Goal: Transaction & Acquisition: Subscribe to service/newsletter

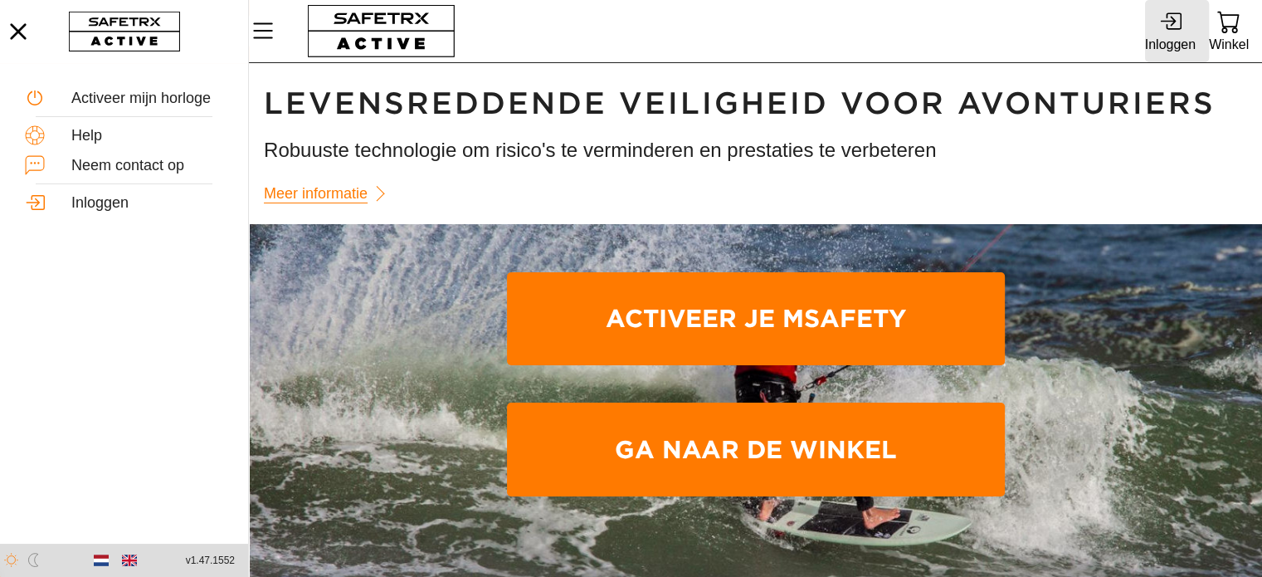
click at [1176, 36] on div "Inloggen" at bounding box center [1170, 44] width 51 height 22
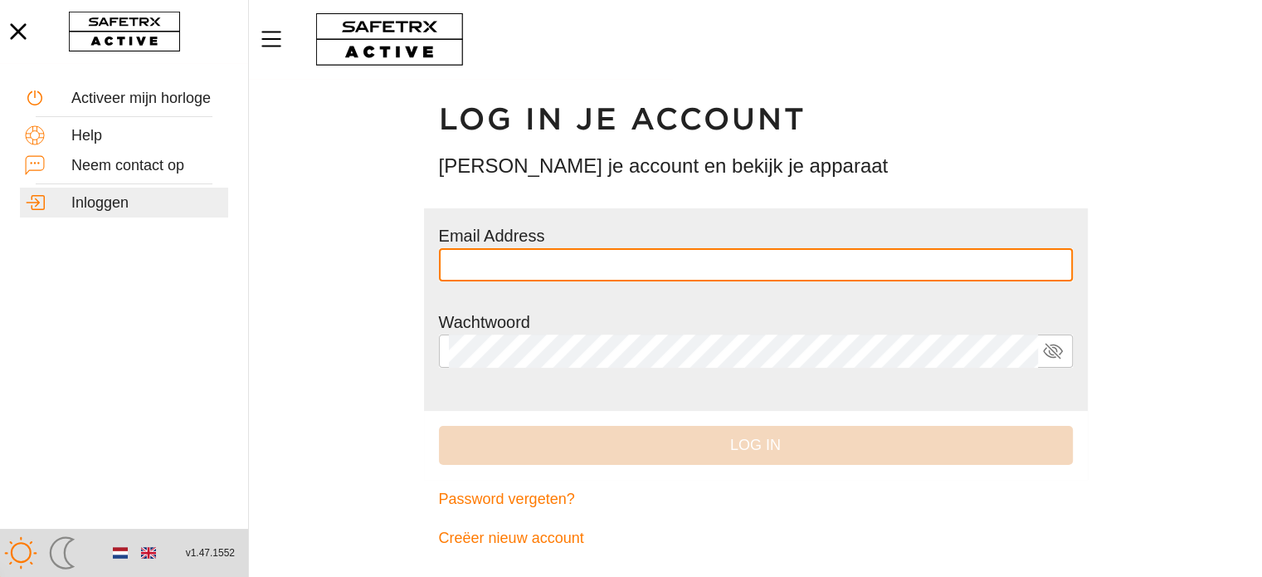
click at [529, 267] on input "text" at bounding box center [756, 264] width 614 height 33
type input "**********"
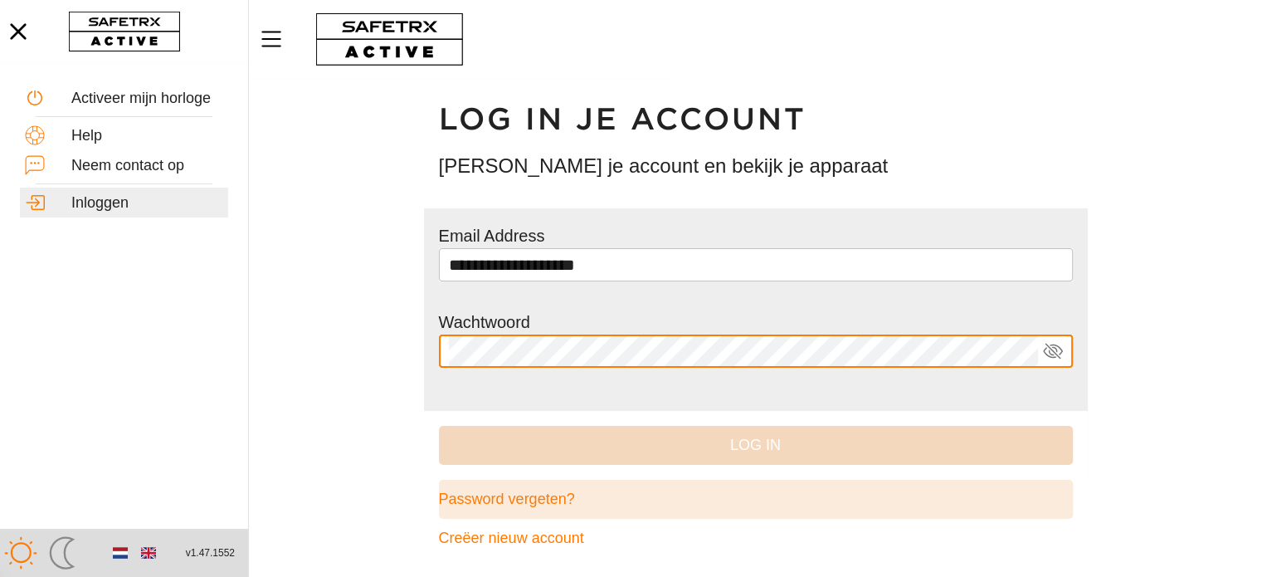
click at [535, 500] on span "Password vergeten?" at bounding box center [507, 499] width 136 height 26
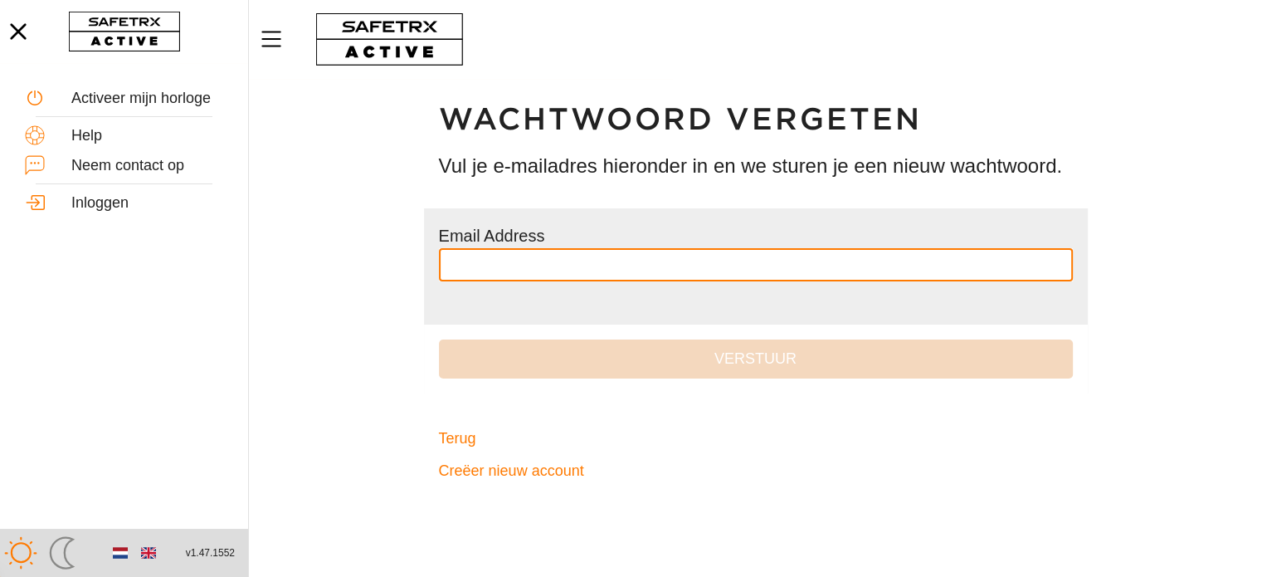
click at [571, 258] on input "text" at bounding box center [756, 264] width 614 height 33
type input "**********"
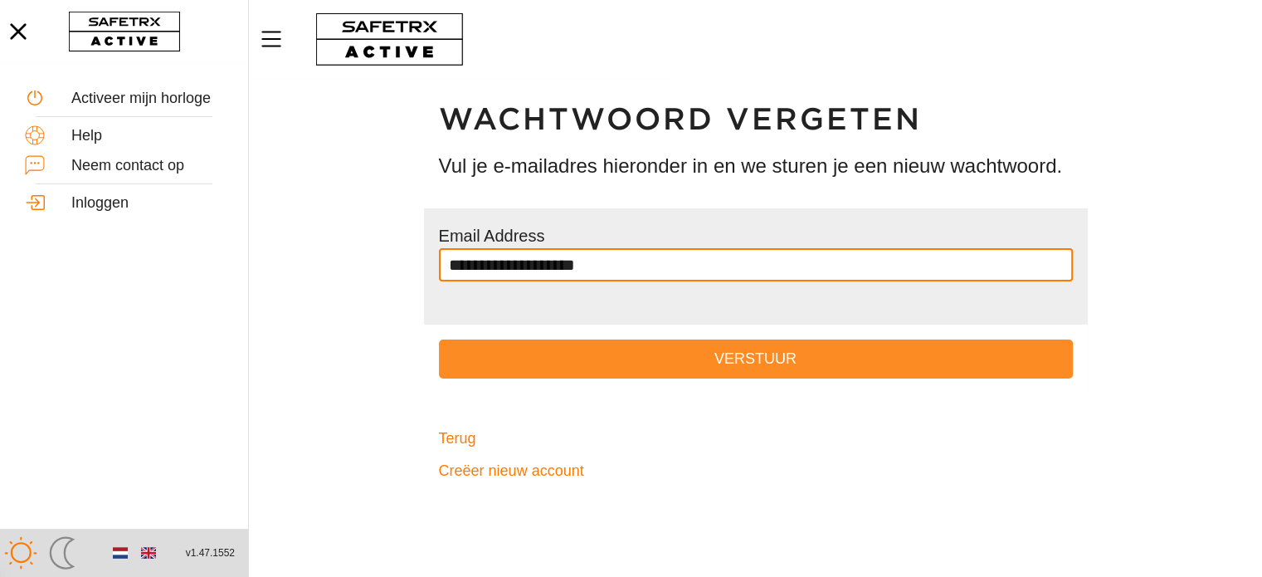
click at [630, 354] on span "Verstuur" at bounding box center [756, 359] width 608 height 26
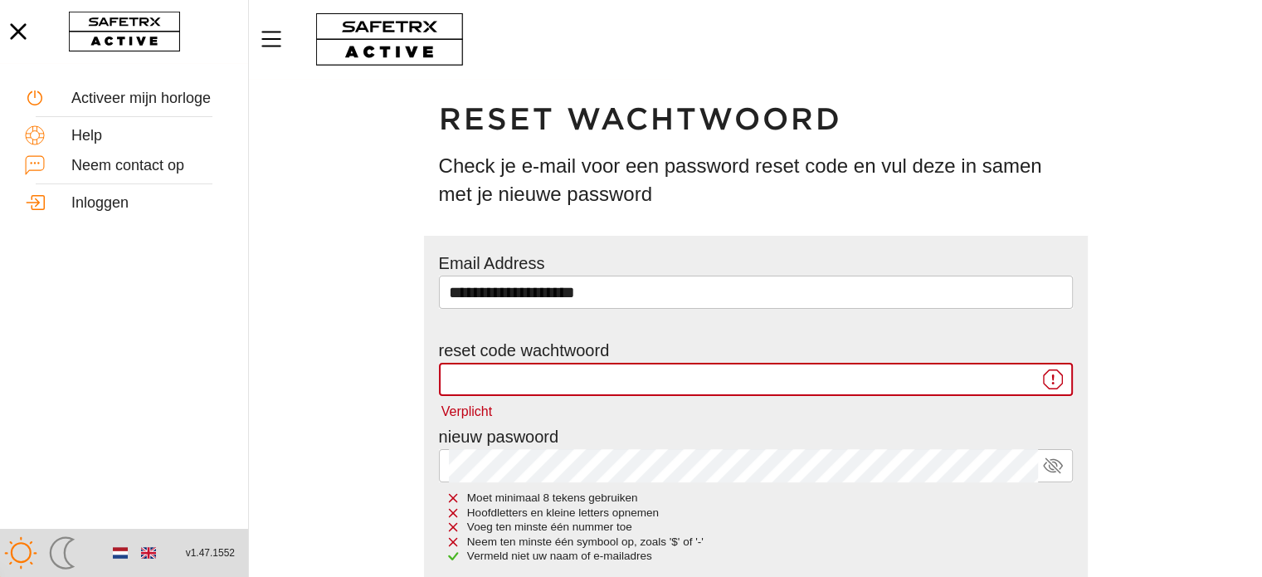
click at [600, 380] on input "Verplicht" at bounding box center [743, 379] width 589 height 33
paste input "******"
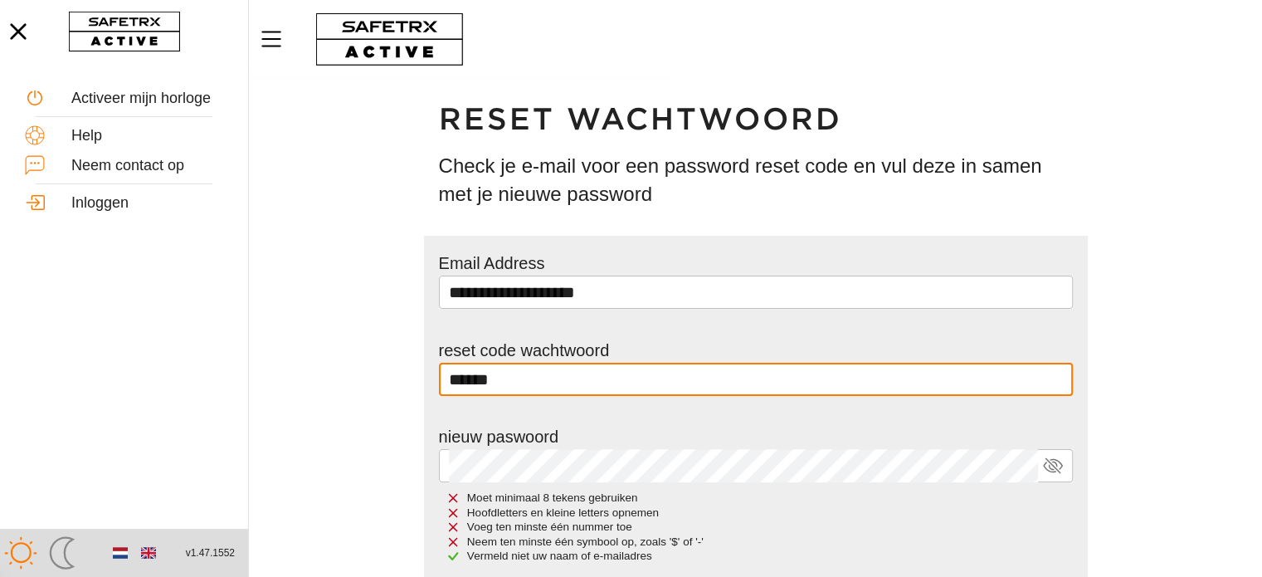
type input "******"
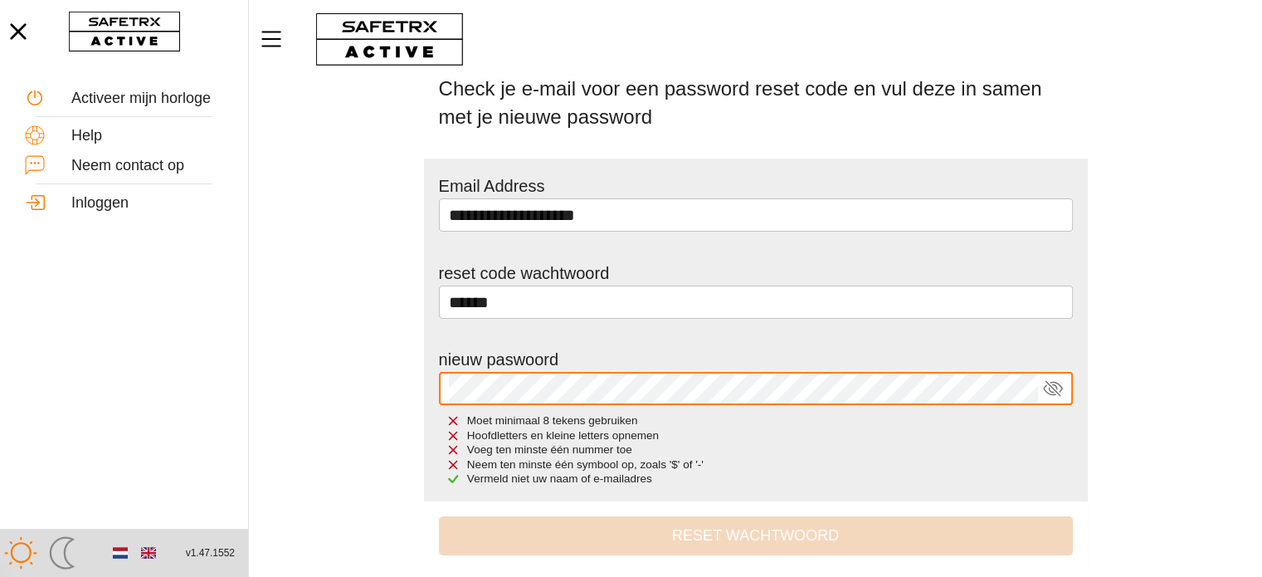
scroll to position [83, 0]
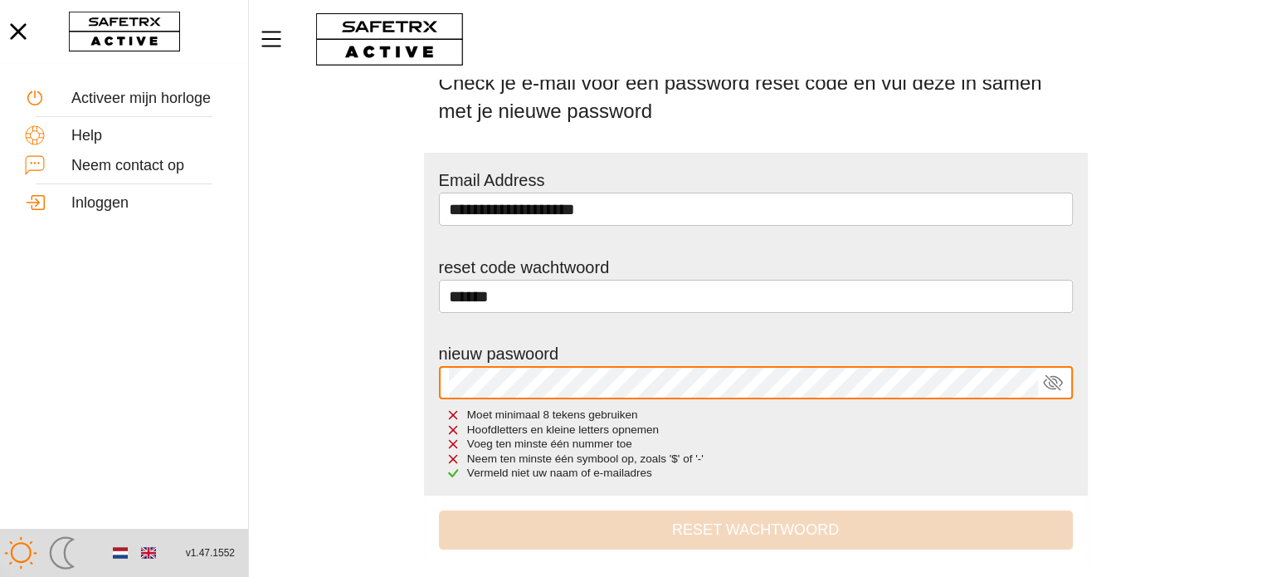
click at [365, 383] on main "**********" at bounding box center [755, 334] width 1013 height 676
click at [1056, 381] on icon at bounding box center [1052, 382] width 9 height 9
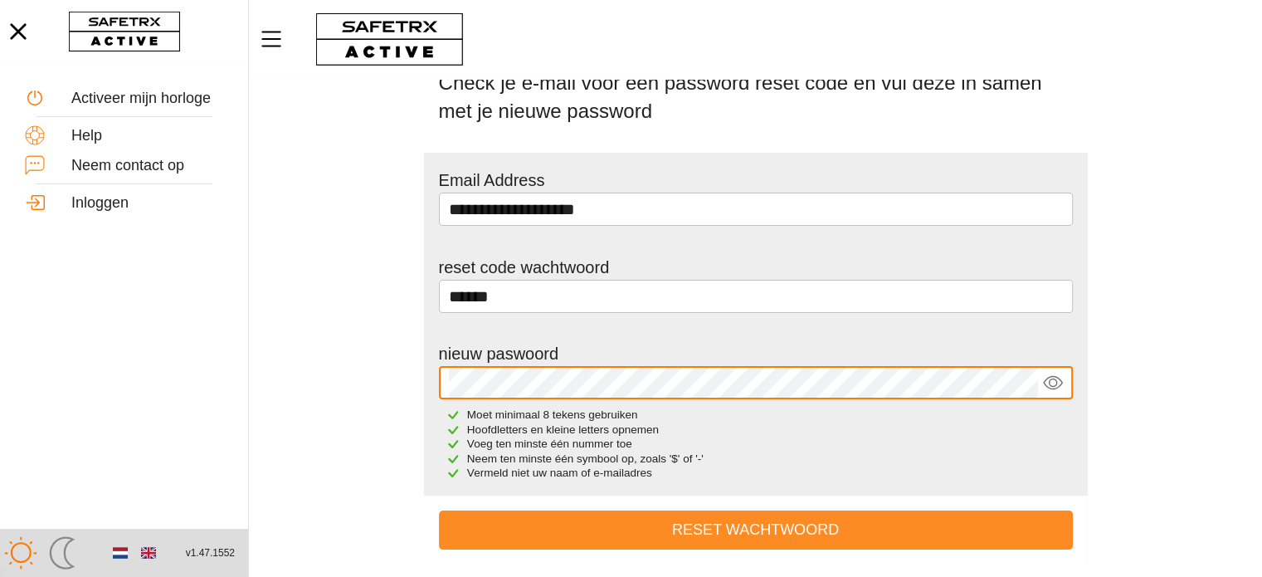
click at [754, 528] on span "Reset wachtwoord" at bounding box center [756, 530] width 608 height 26
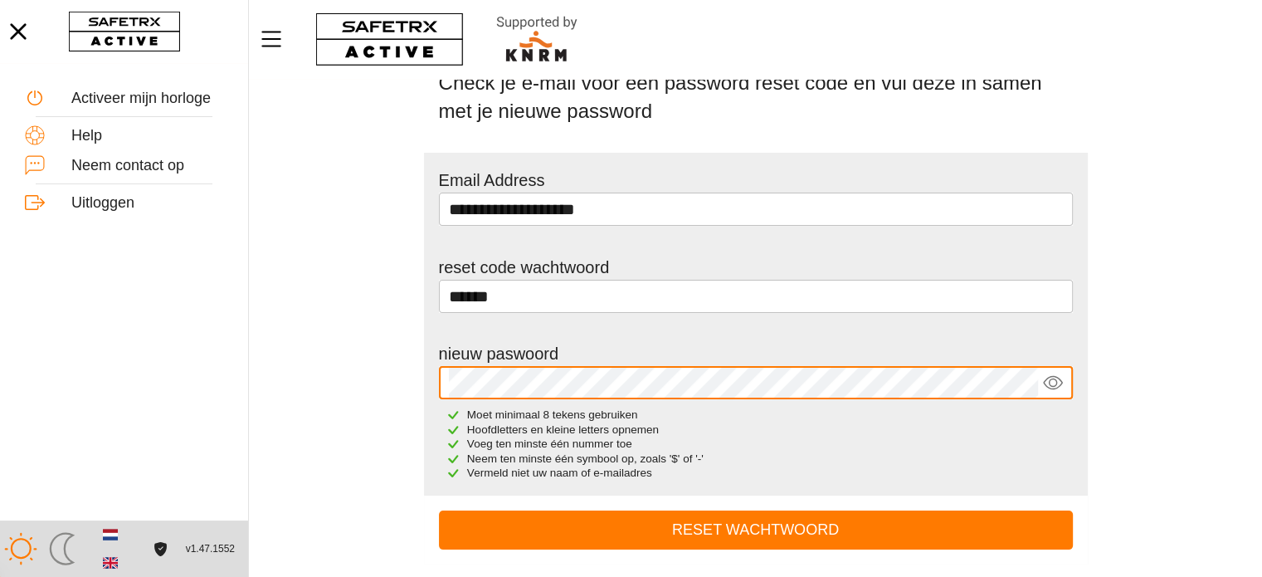
click at [406, 389] on main "**********" at bounding box center [755, 334] width 1013 height 676
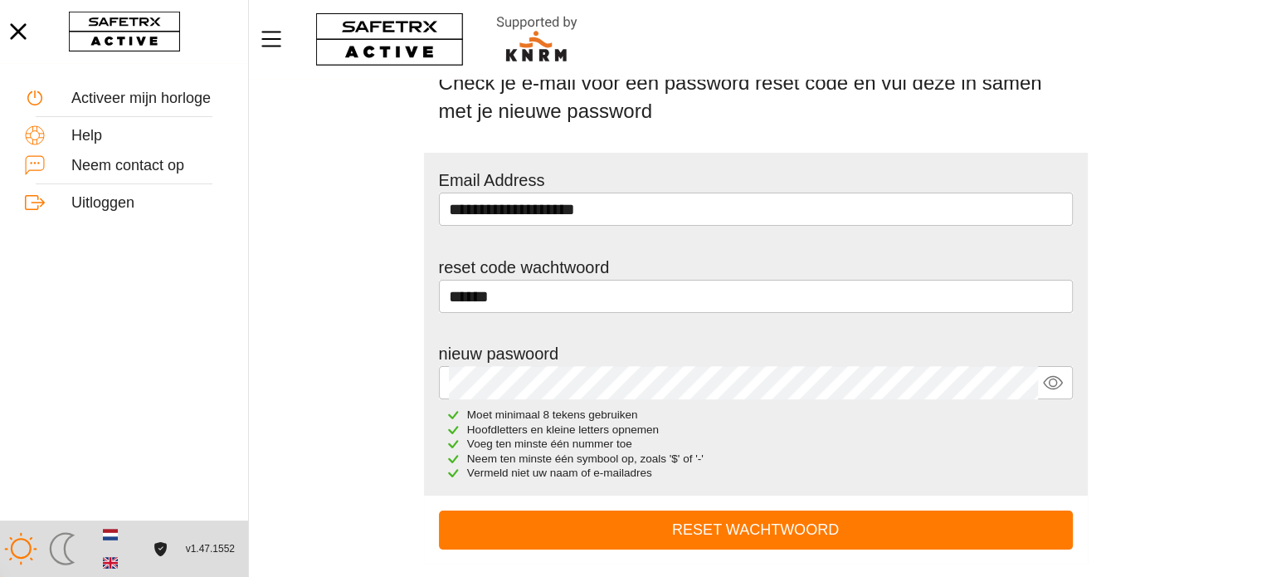
click at [1109, 334] on main "**********" at bounding box center [755, 334] width 1013 height 676
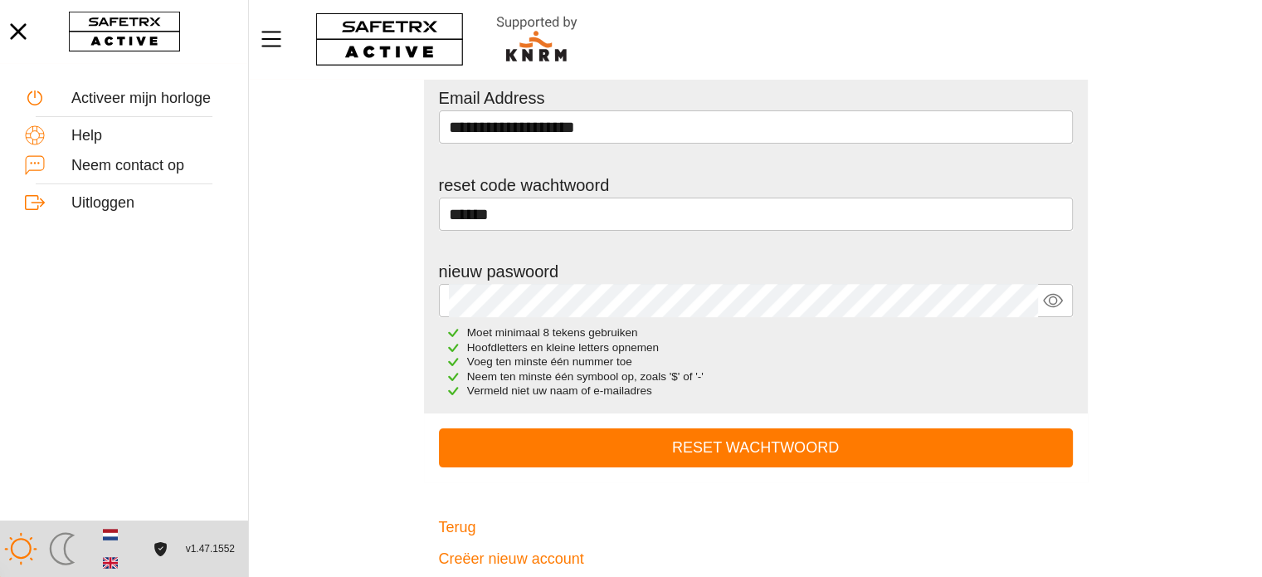
scroll to position [178, 0]
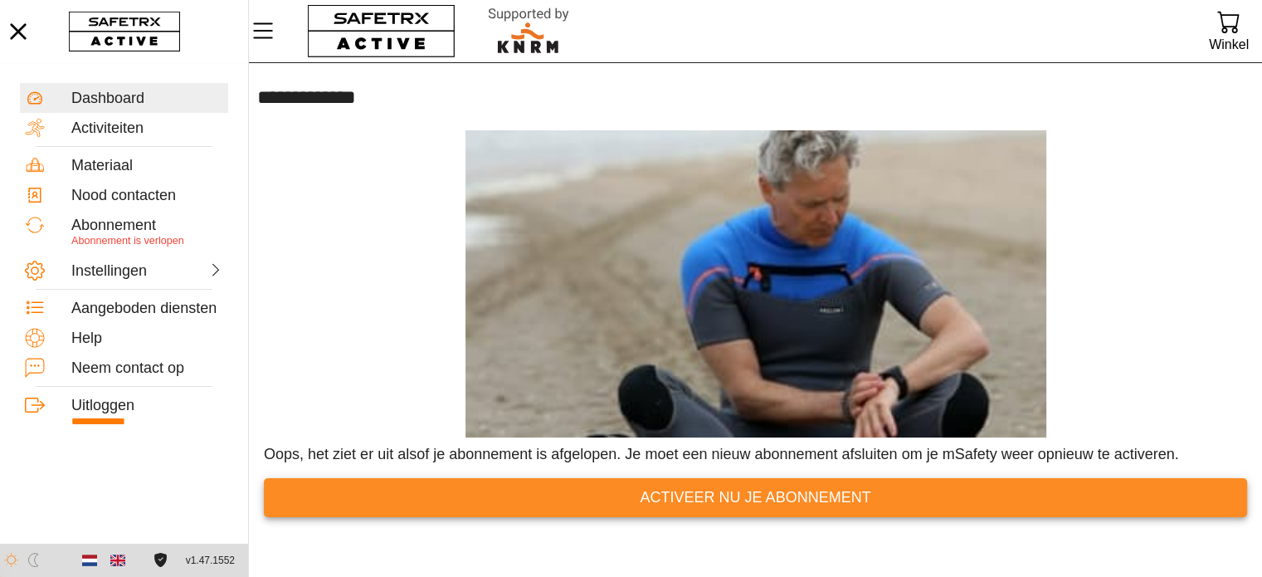
click at [636, 491] on span "Activeer nu je abonnement" at bounding box center [755, 498] width 957 height 26
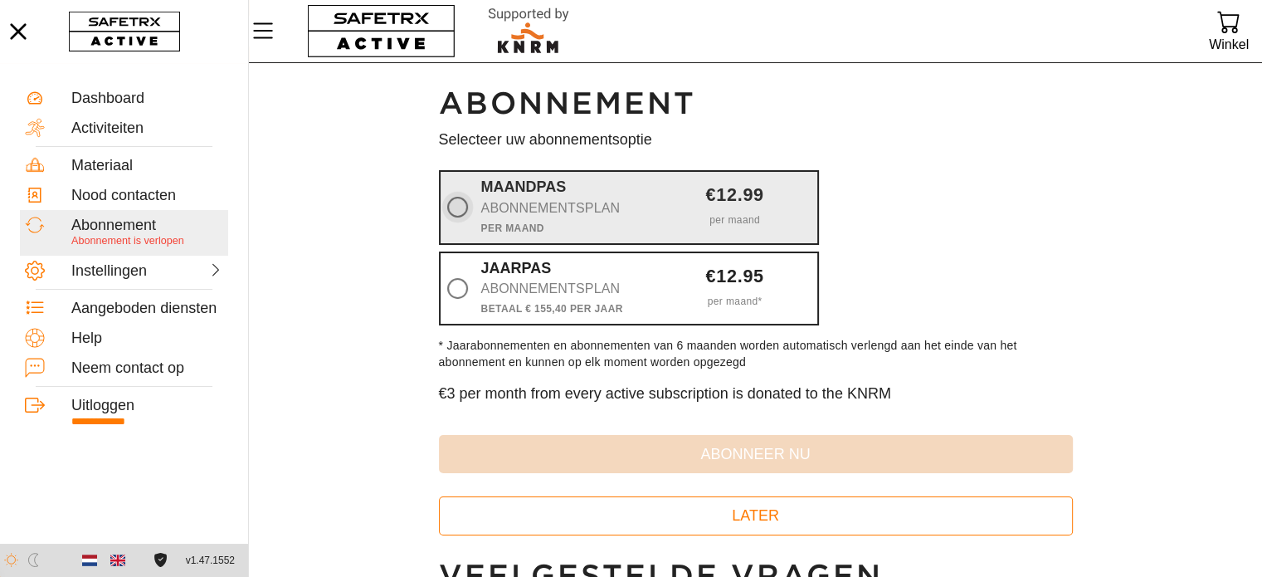
click at [453, 209] on icon at bounding box center [457, 207] width 21 height 21
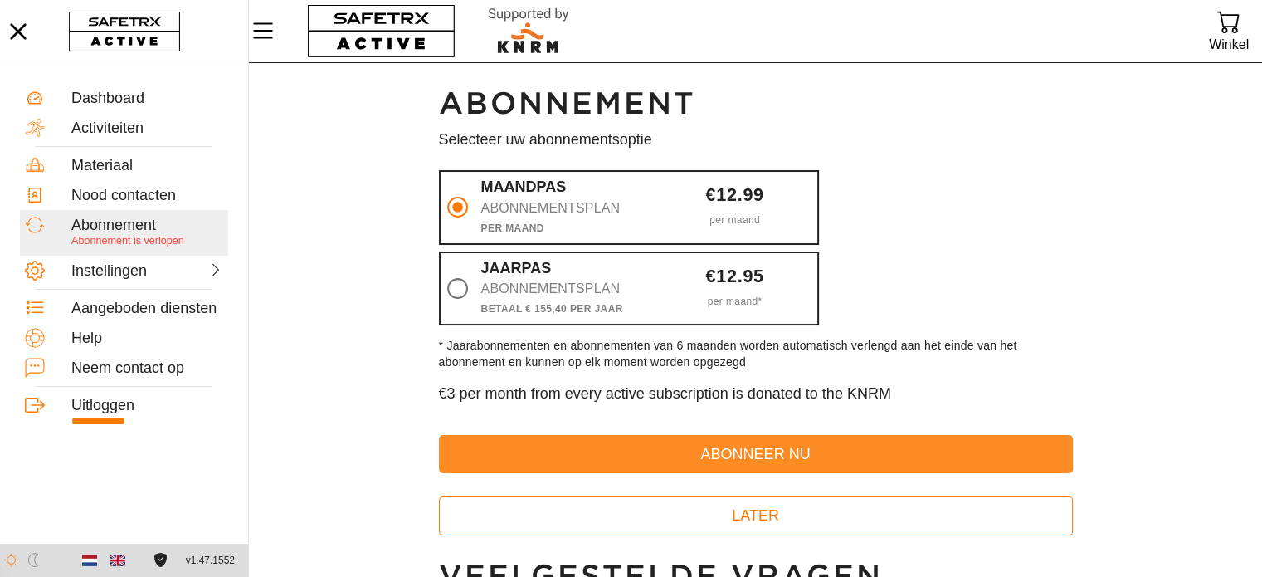
click at [565, 456] on span "abonneer nu" at bounding box center [756, 455] width 608 height 26
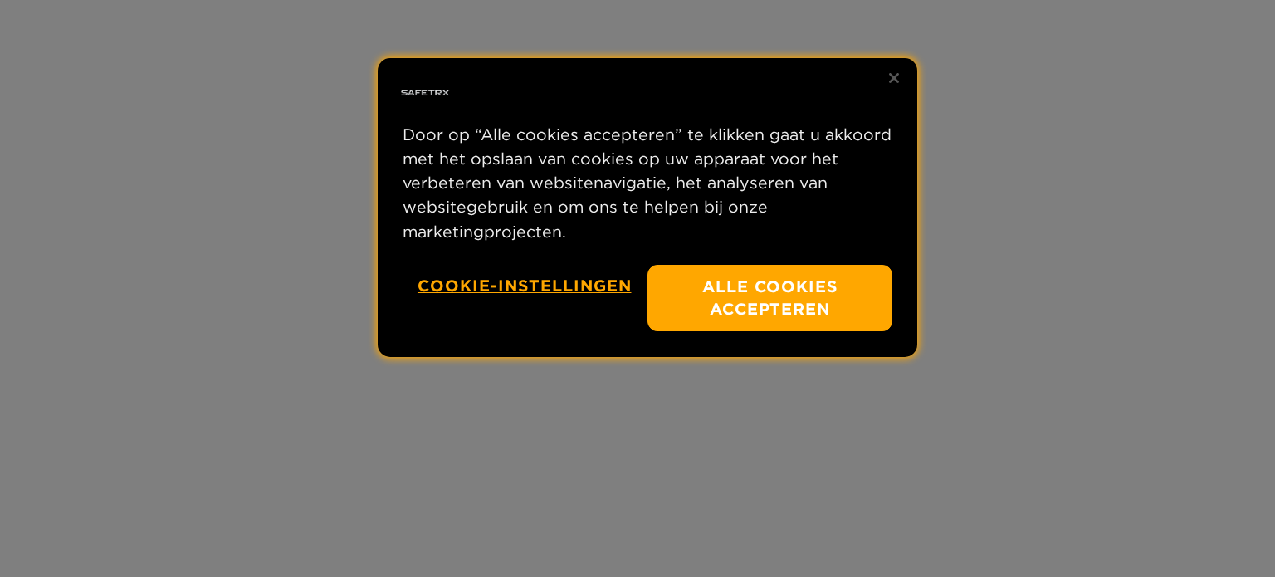
click at [765, 308] on button "Alle cookies accepteren" at bounding box center [769, 298] width 245 height 67
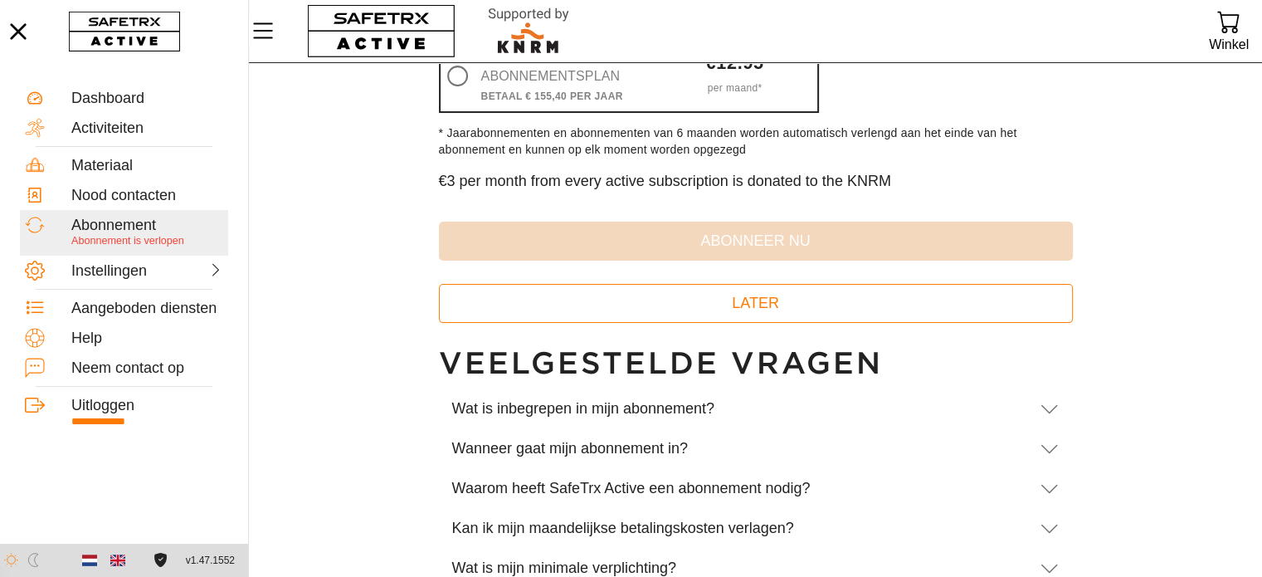
scroll to position [354, 0]
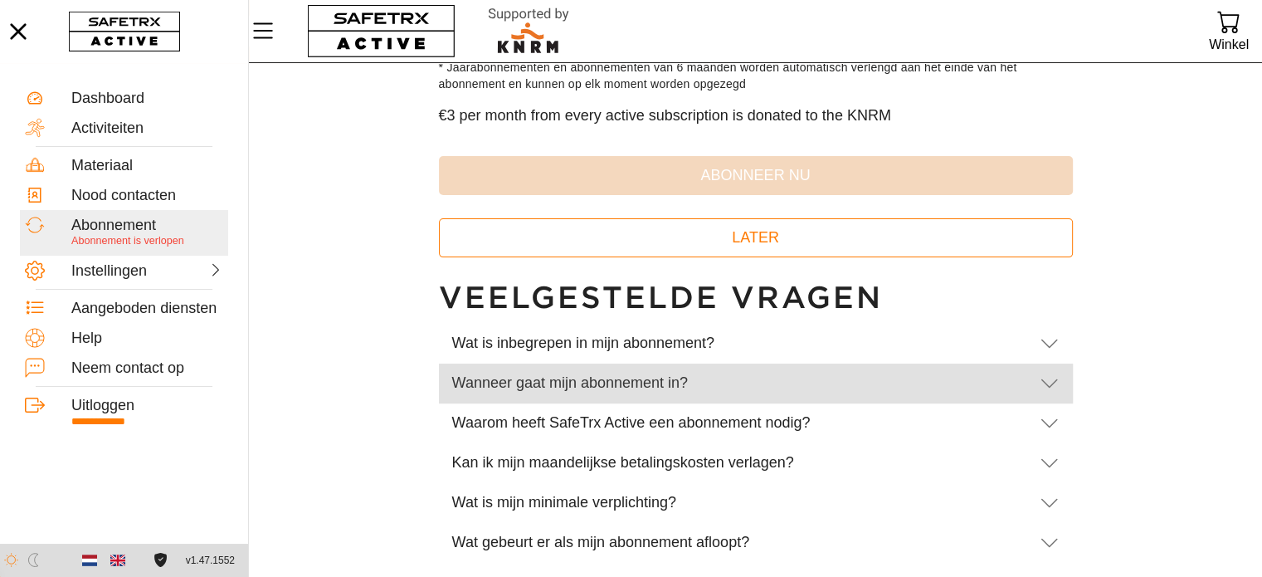
click at [493, 388] on div "Wanneer gaat mijn abonnement in?" at bounding box center [739, 383] width 574 height 18
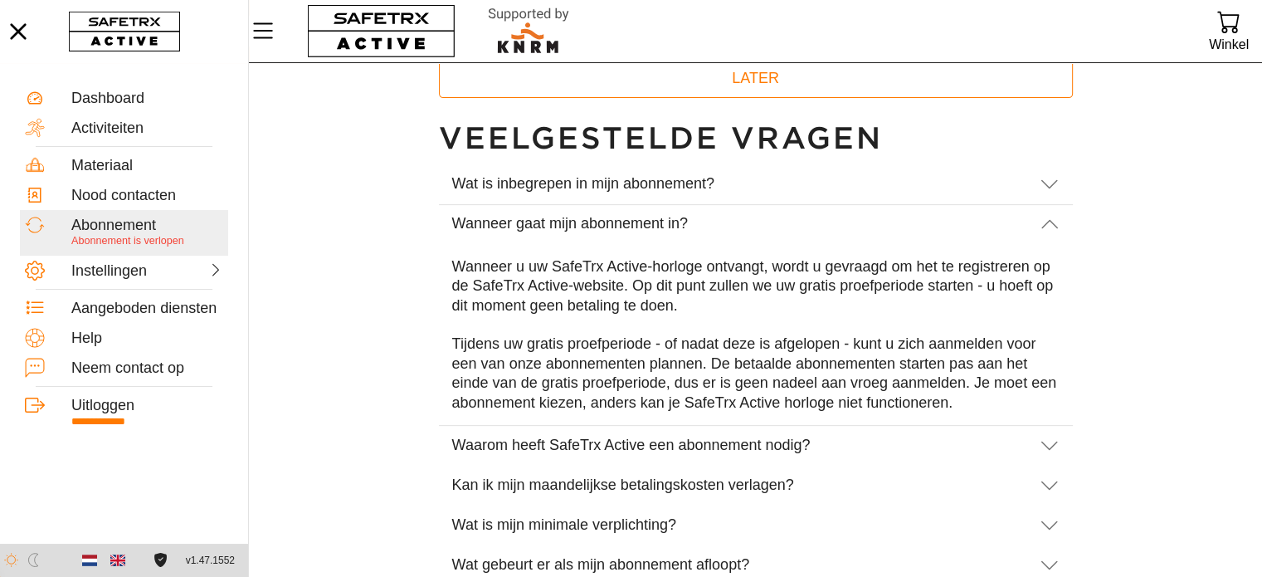
scroll to position [536, 0]
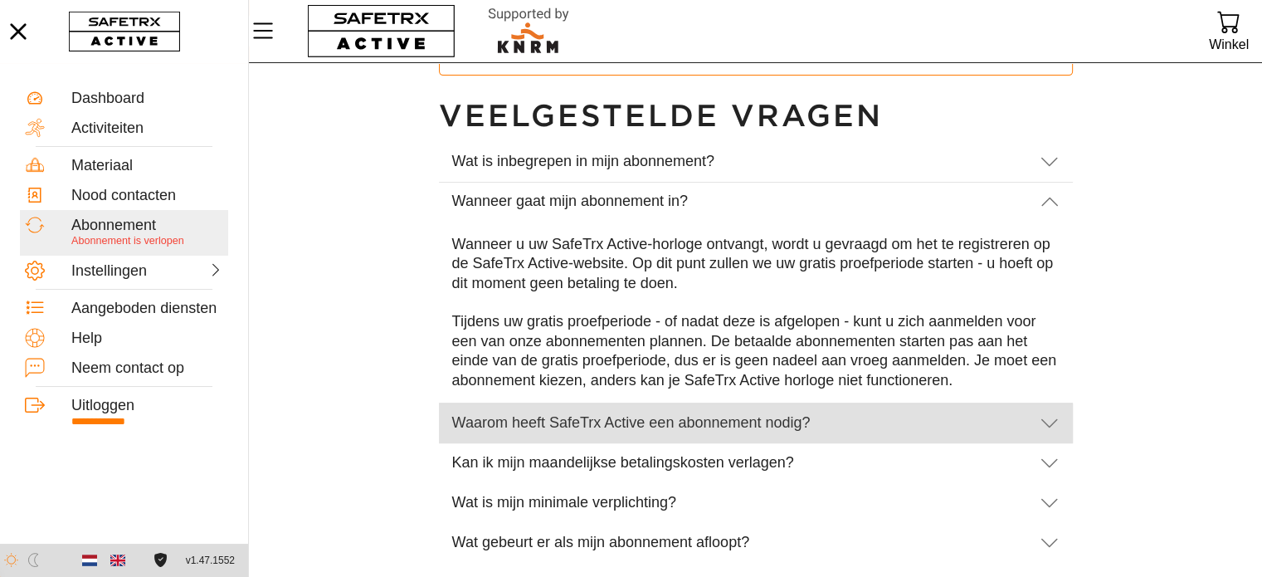
click at [535, 417] on div "Waarom heeft SafeTrx Active een abonnement nodig?" at bounding box center [739, 423] width 574 height 18
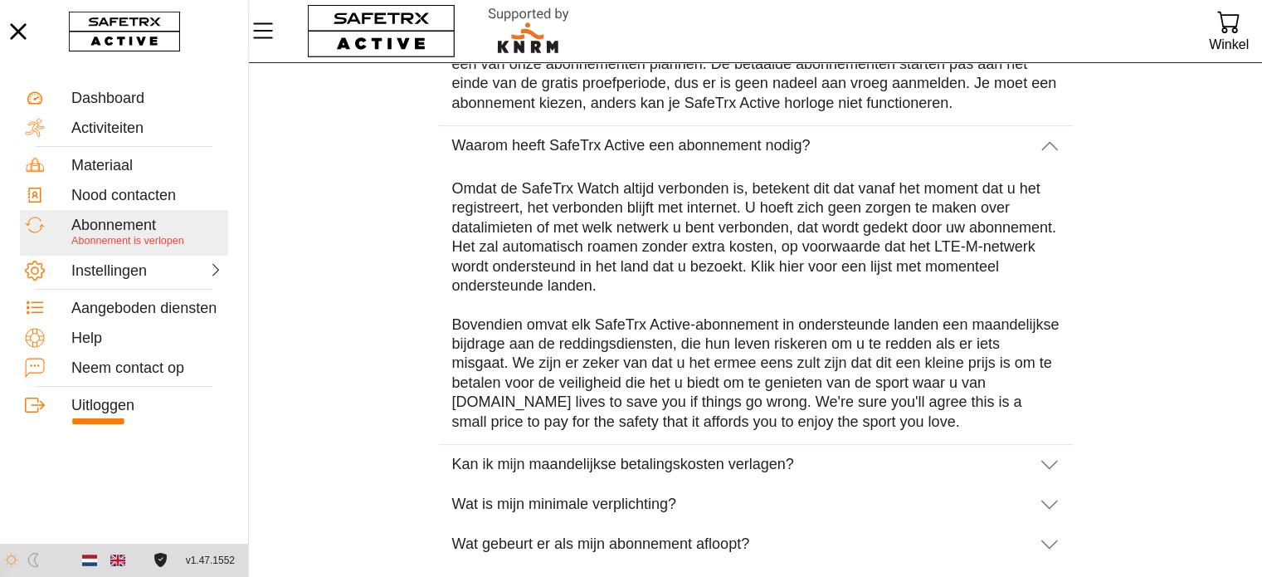
scroll to position [815, 0]
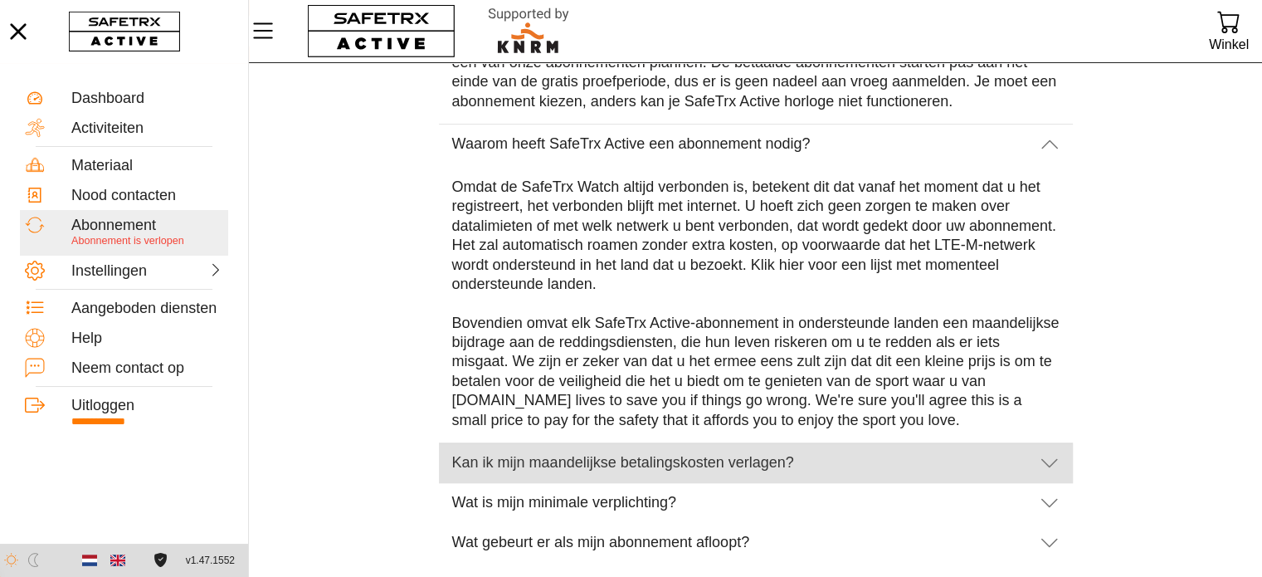
click at [540, 451] on div "Kan ik mijn maandelijkse betalingskosten verlagen?" at bounding box center [739, 463] width 574 height 27
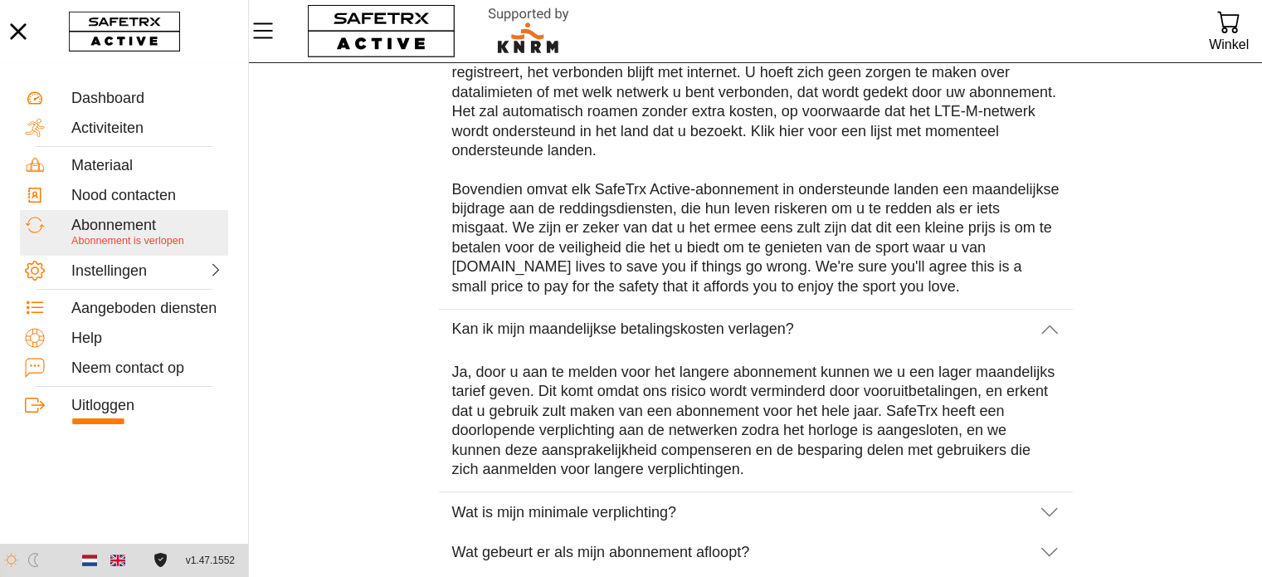
scroll to position [959, 0]
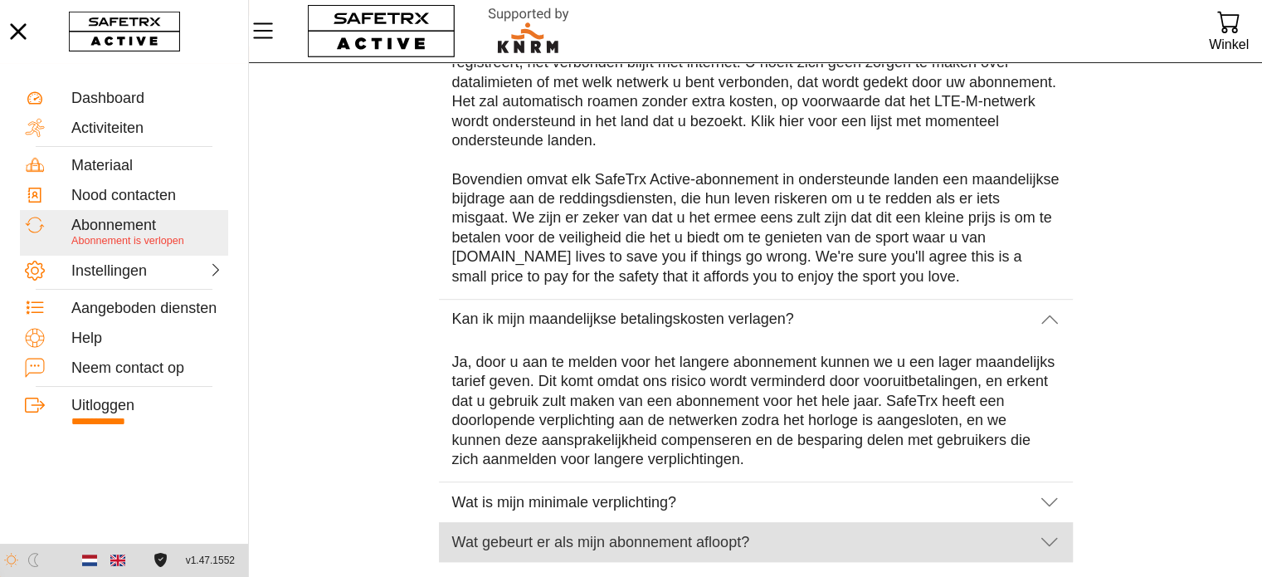
click at [501, 537] on div "Wat gebeurt er als mijn abonnement afloopt?" at bounding box center [739, 543] width 574 height 18
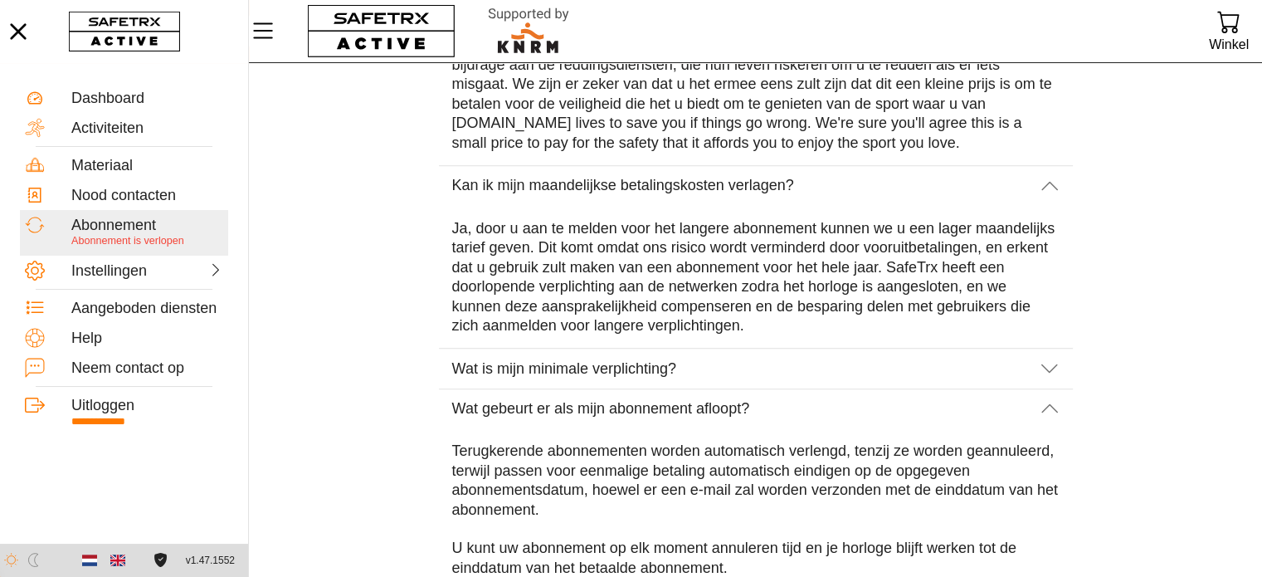
scroll to position [1208, 0]
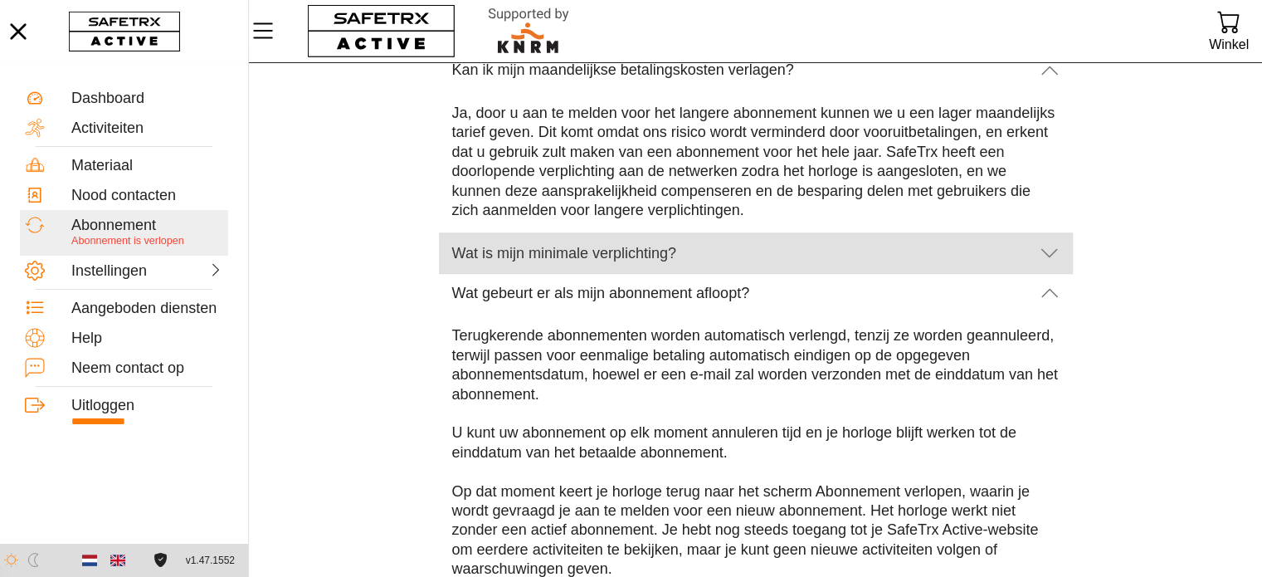
click at [491, 245] on div "Wat is mijn minimale verplichting?" at bounding box center [739, 254] width 574 height 18
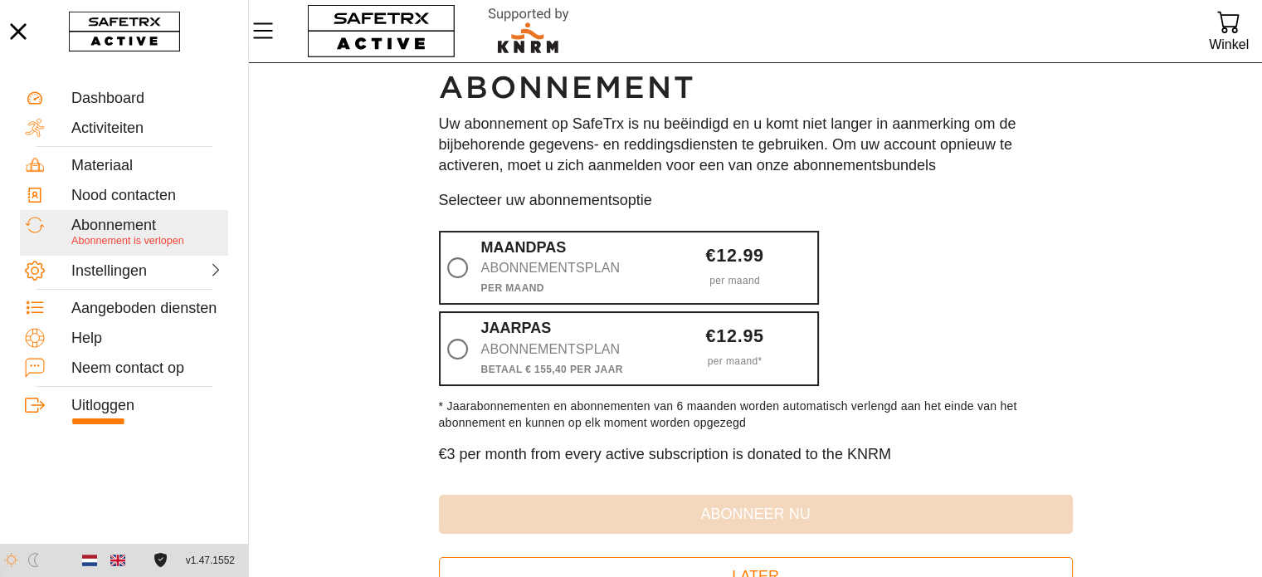
scroll to position [0, 0]
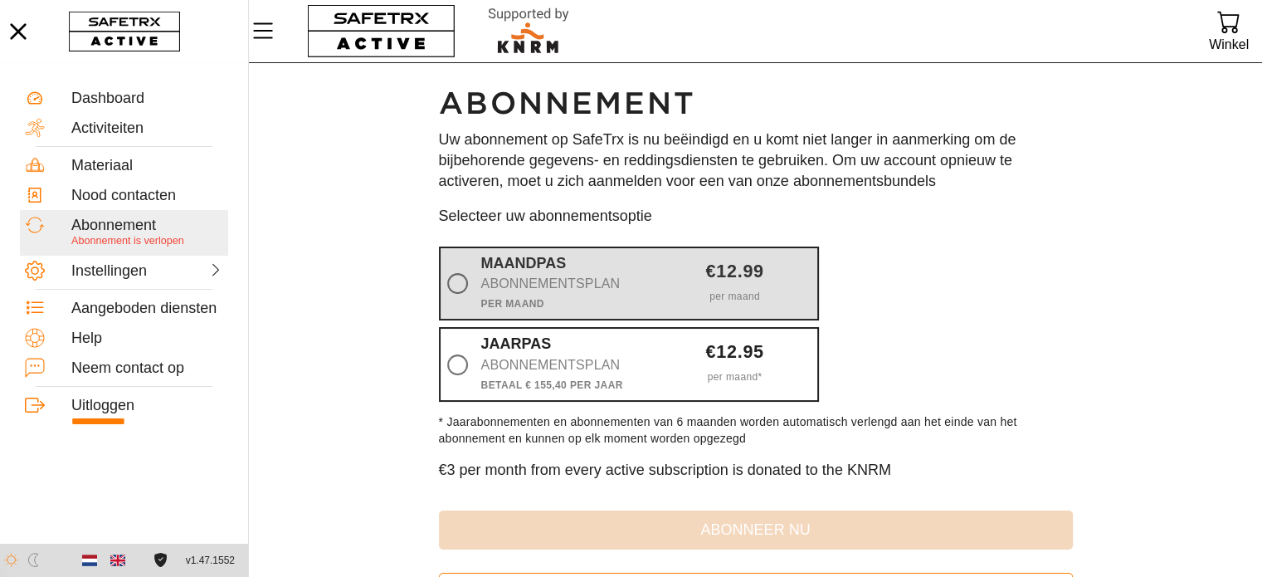
click at [506, 288] on div "Abonnementsplan" at bounding box center [563, 283] width 165 height 23
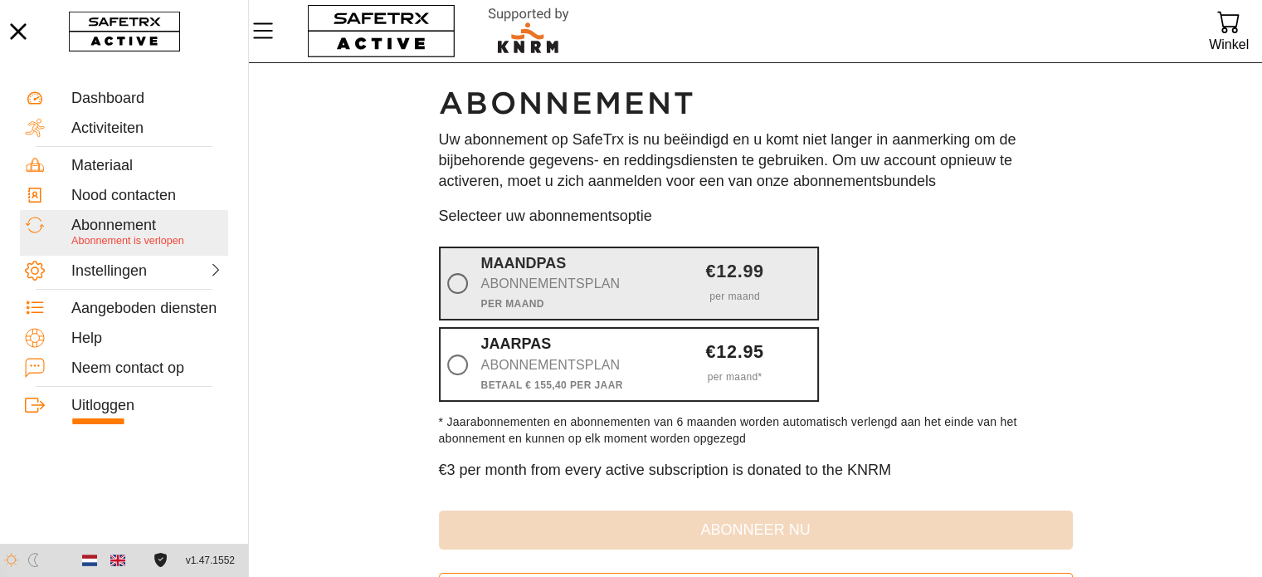
click at [0, 0] on input "Maandpas Abonnementsplan Per maand €12.99 per maand" at bounding box center [0, 0] width 0 height 0
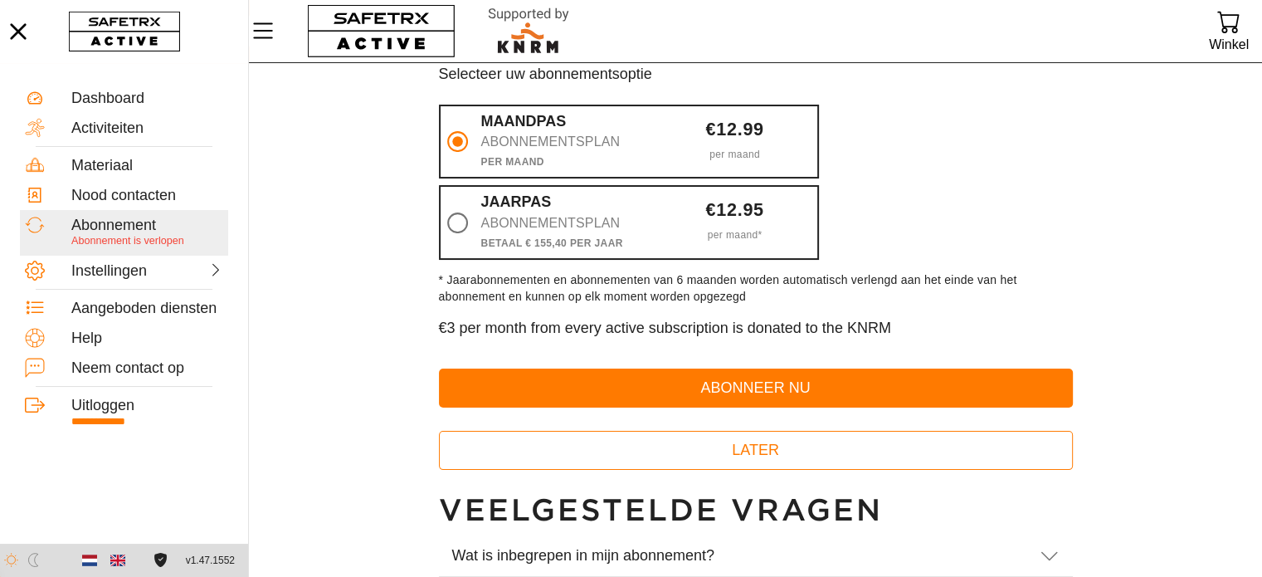
scroll to position [166, 0]
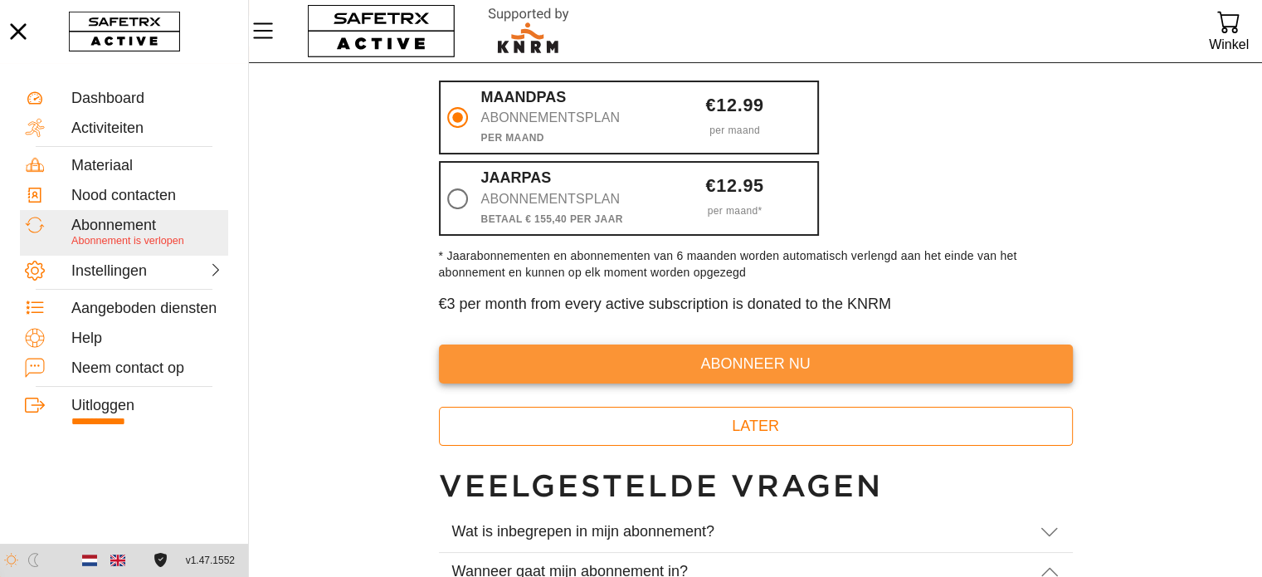
click at [627, 361] on span "abonneer nu" at bounding box center [756, 364] width 608 height 26
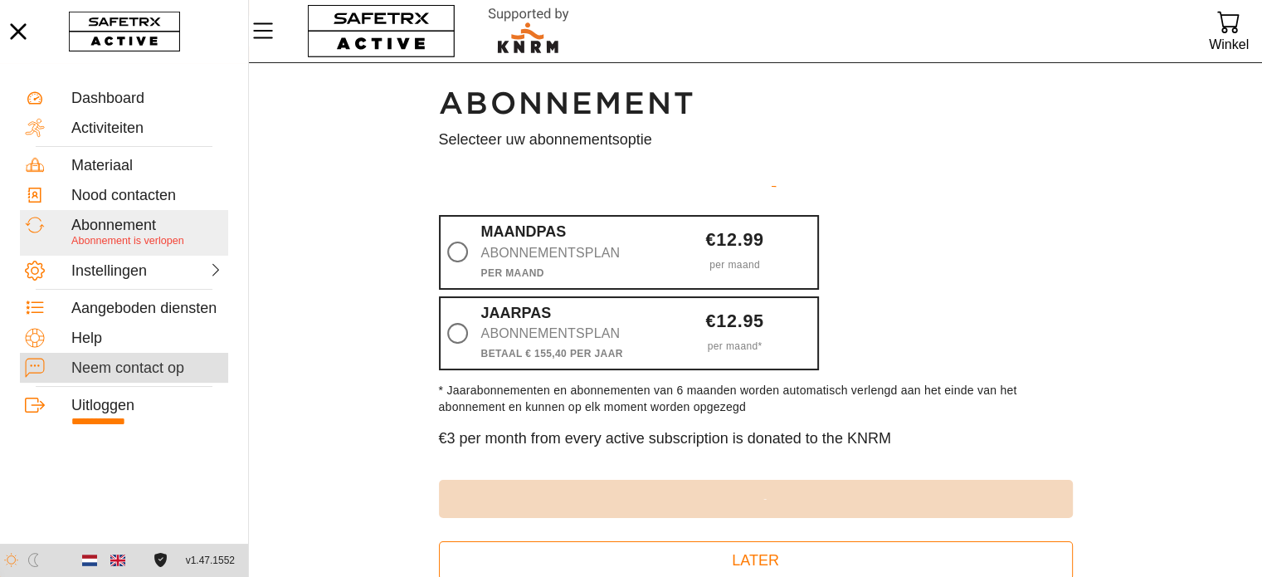
click at [158, 368] on div "Neem contact op" at bounding box center [147, 368] width 152 height 18
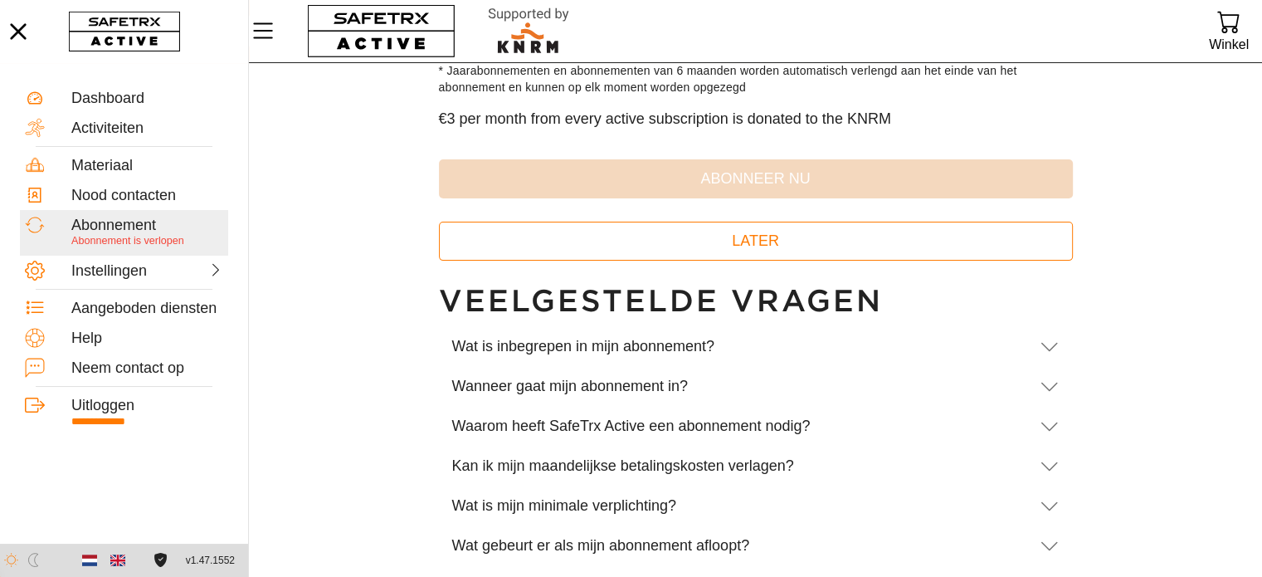
scroll to position [354, 0]
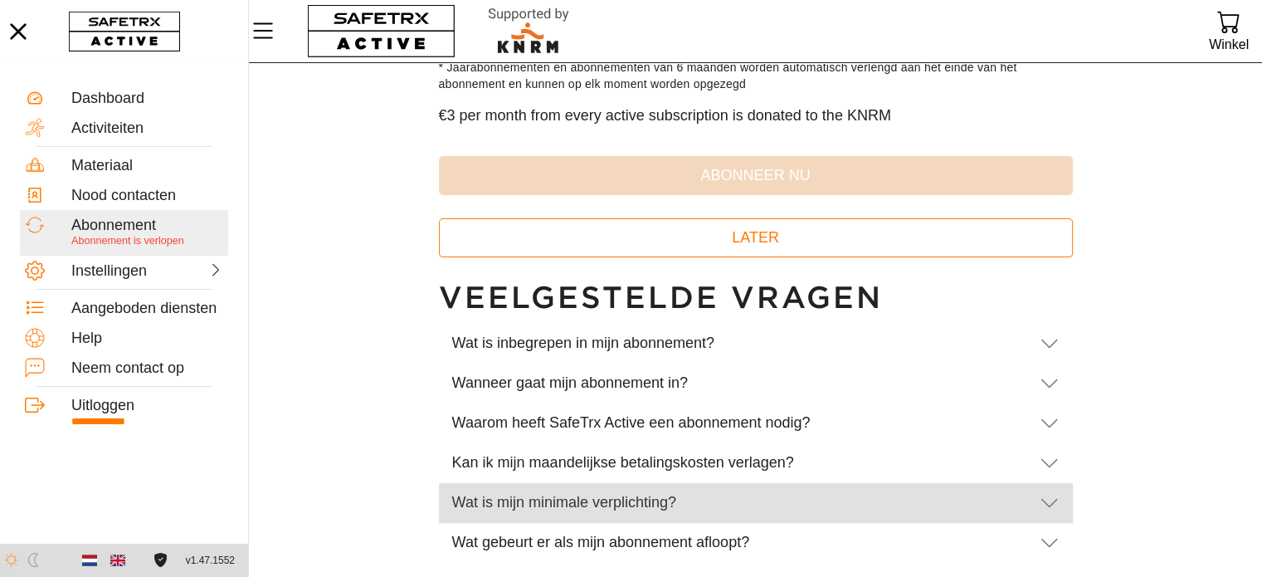
click at [564, 500] on div "Wat is mijn minimale verplichting?" at bounding box center [739, 503] width 574 height 18
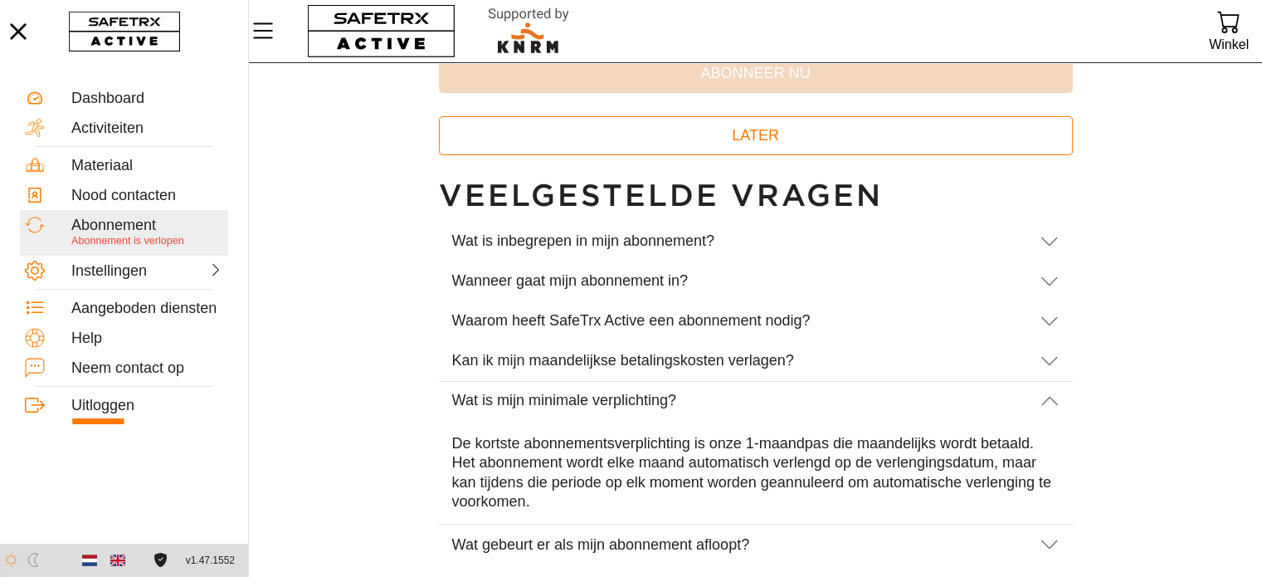
scroll to position [458, 0]
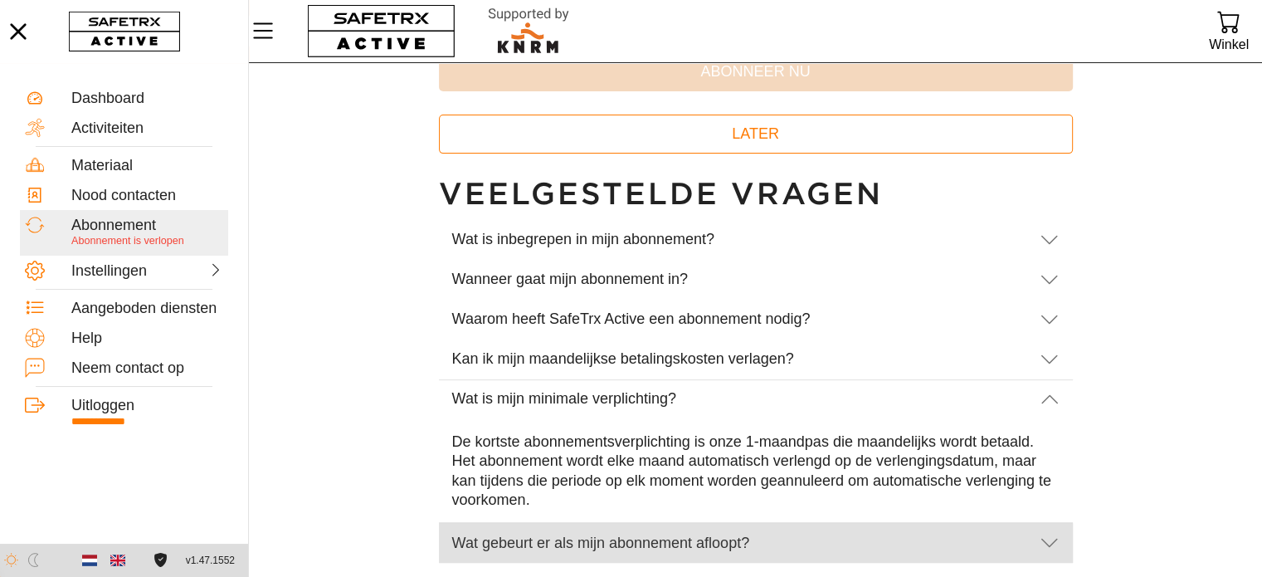
click at [540, 542] on div "Wat gebeurt er als mijn abonnement afloopt?" at bounding box center [739, 544] width 574 height 18
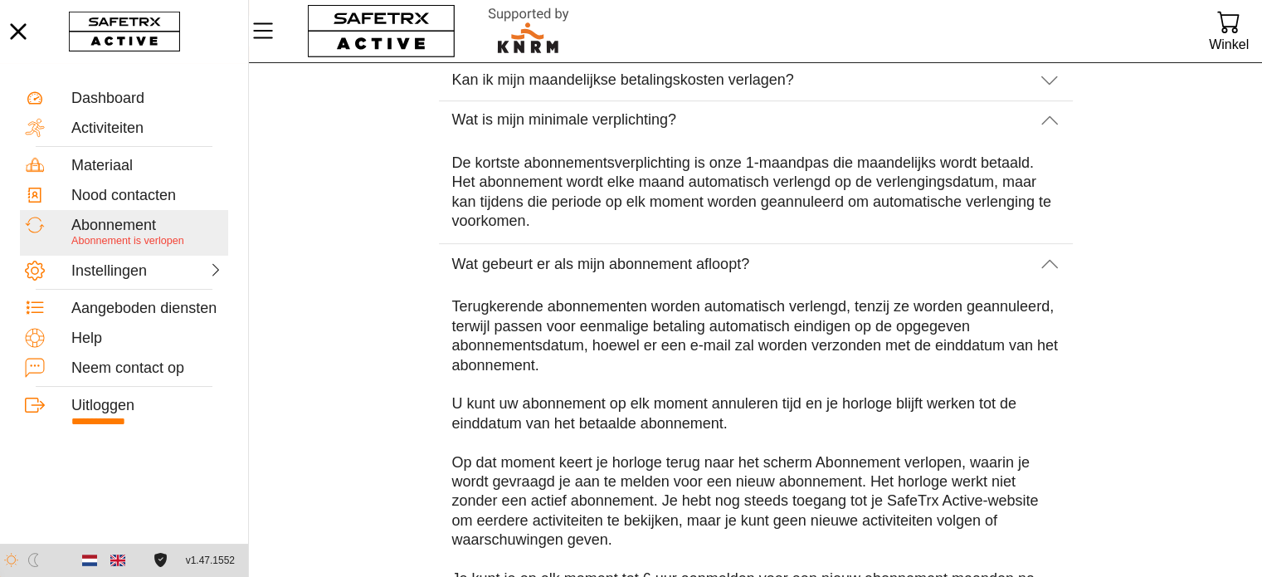
scroll to position [790, 0]
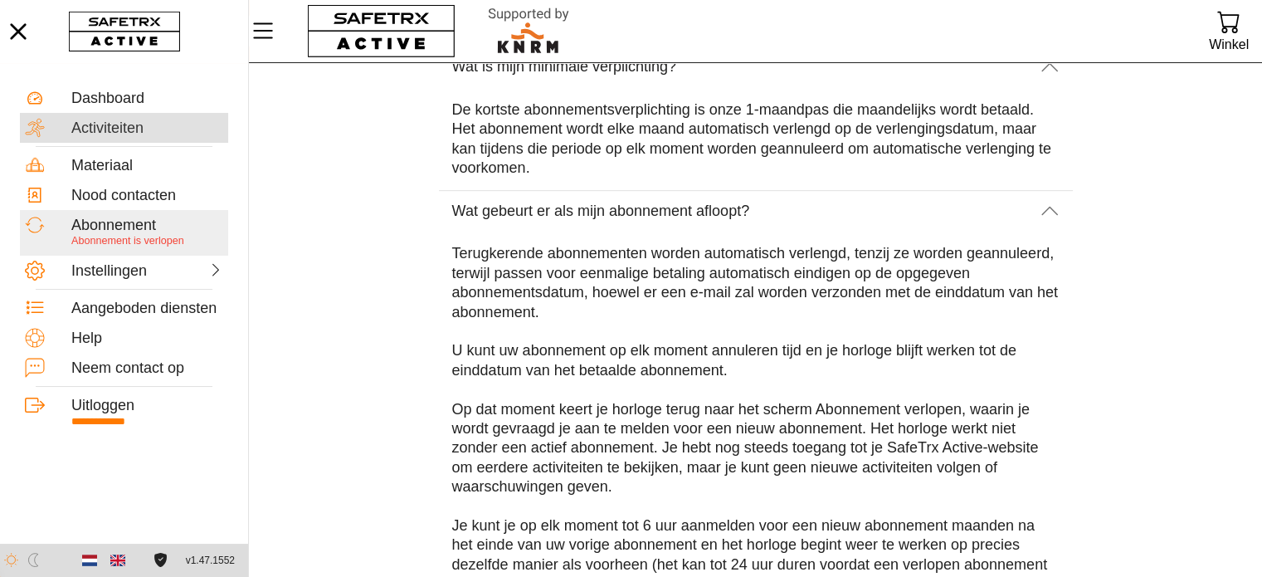
click at [156, 122] on div "Activiteiten" at bounding box center [147, 129] width 152 height 18
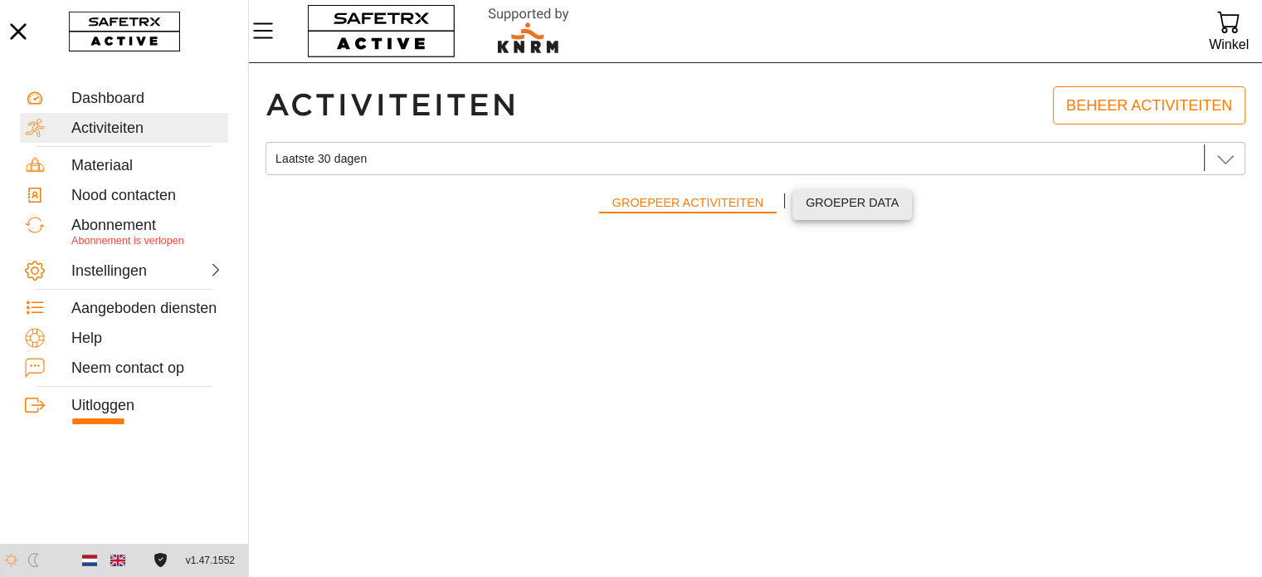
click at [831, 205] on span "Groeper data" at bounding box center [852, 203] width 93 height 21
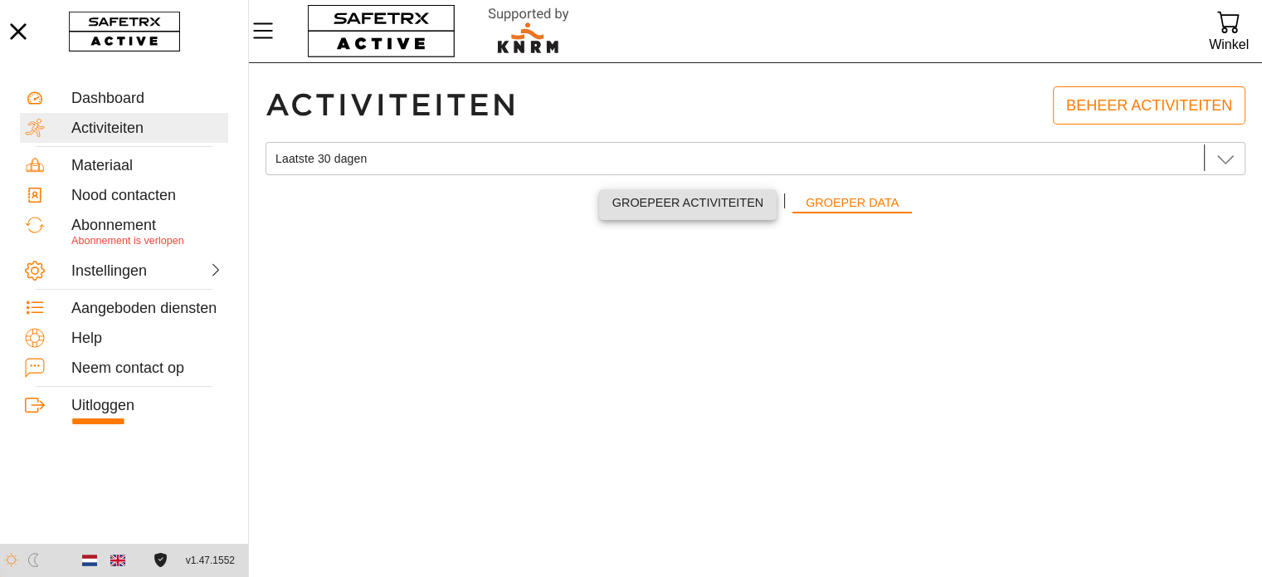
click at [658, 199] on span "Groepeer activiteiten" at bounding box center [688, 203] width 151 height 21
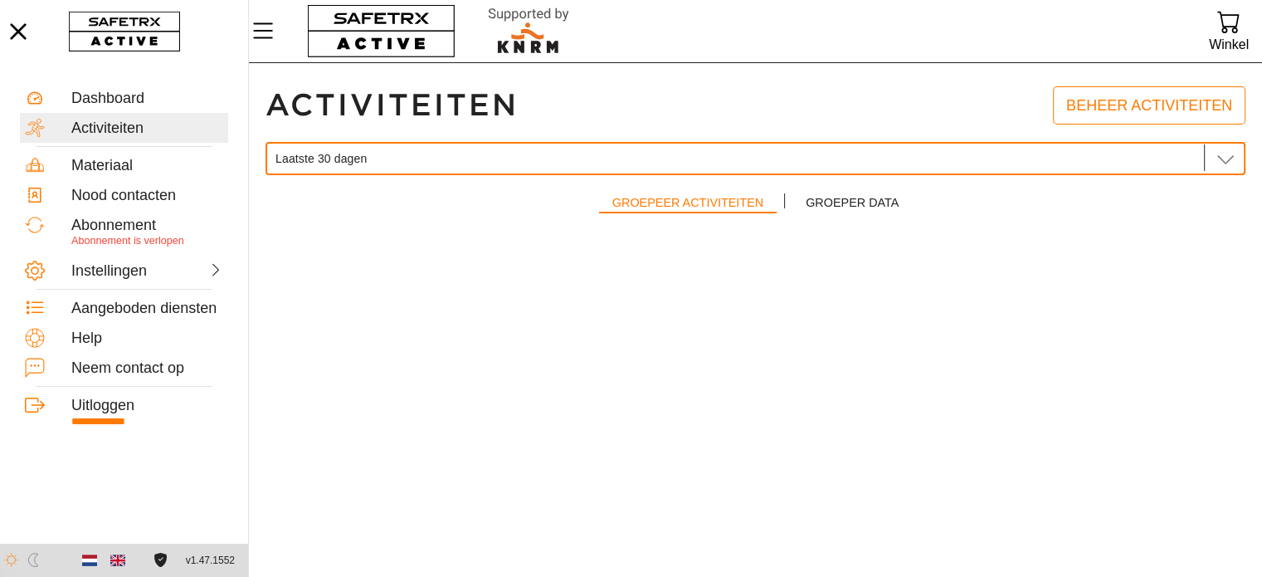
click at [604, 153] on div "Laatste 30 dagen Laatste 30 dagen" at bounding box center [738, 158] width 924 height 33
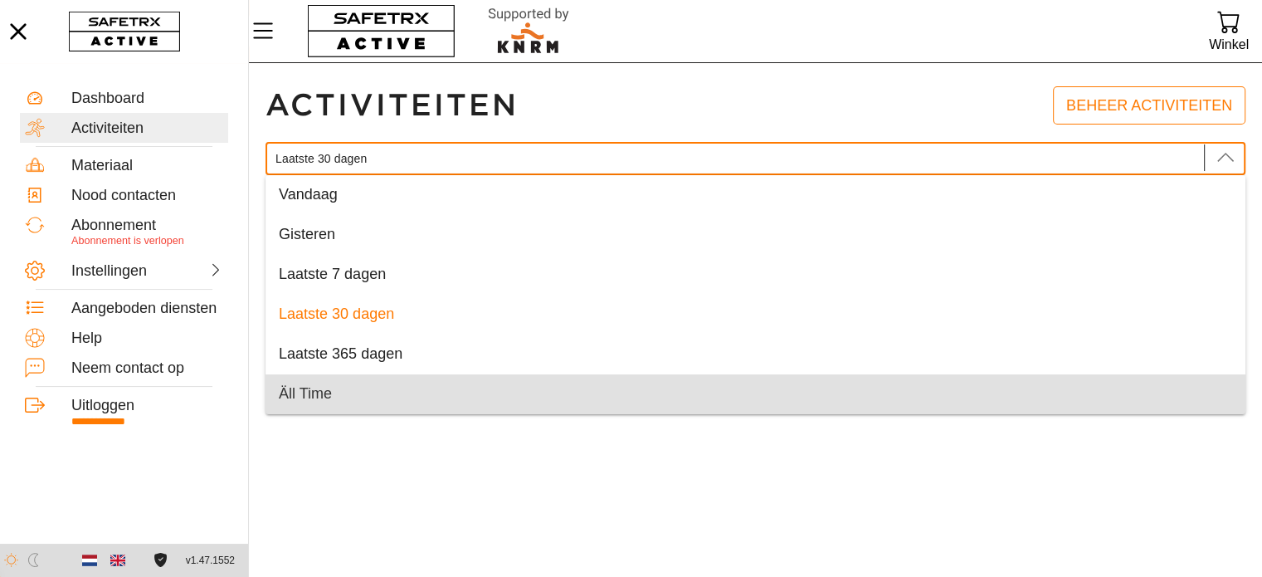
click at [345, 393] on div "Äll Time" at bounding box center [756, 394] width 954 height 18
type input "Äll Time"
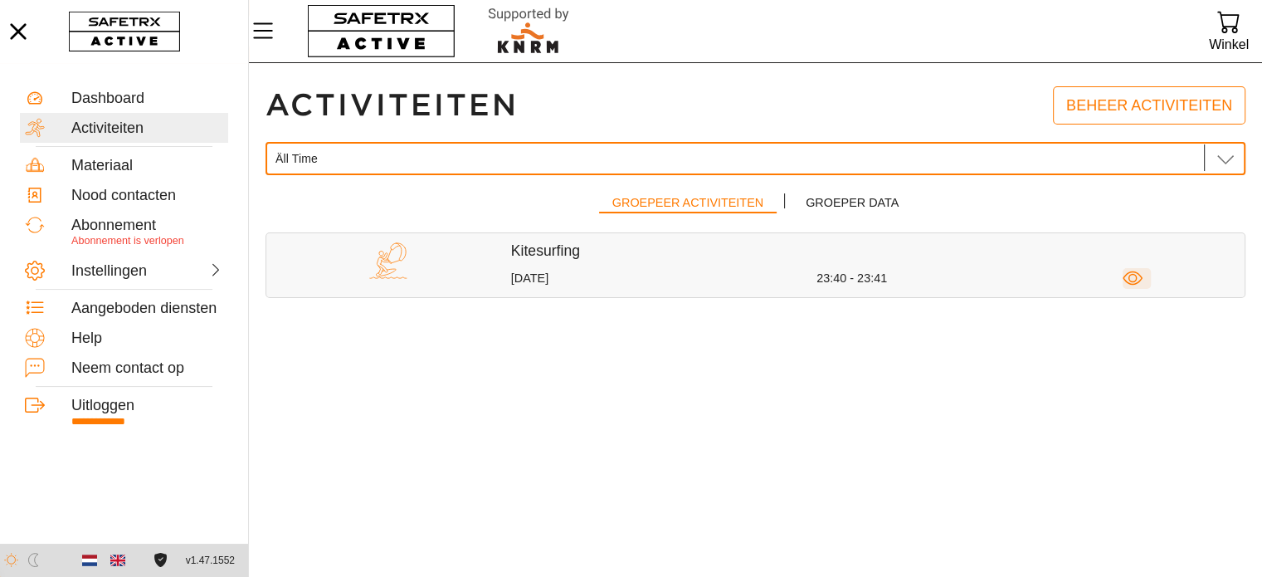
click at [1121, 275] on div "23:40 - 23:41" at bounding box center [969, 279] width 305 height 16
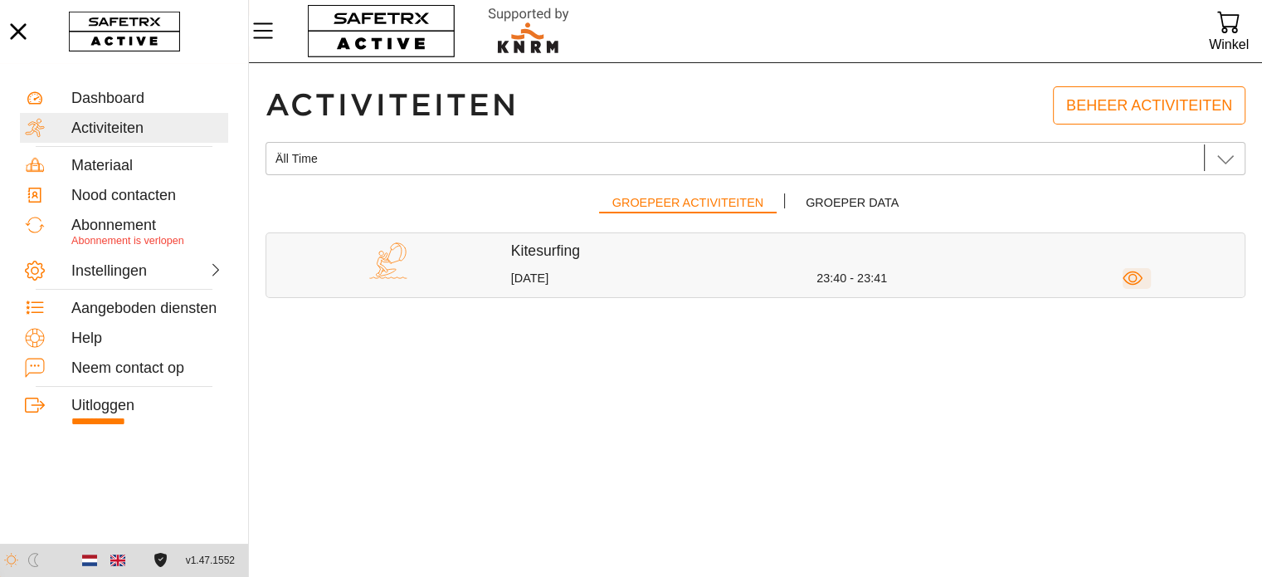
click at [1129, 282] on icon "button" at bounding box center [1133, 278] width 21 height 21
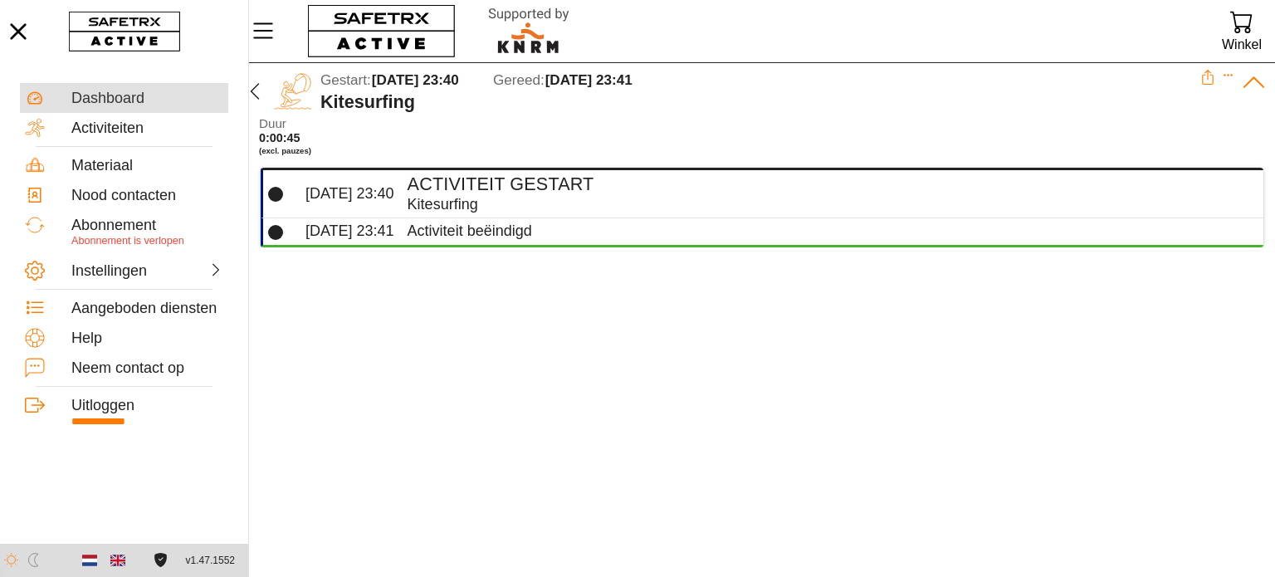
click at [107, 104] on div "Dashboard" at bounding box center [147, 99] width 152 height 18
